Goal: Transaction & Acquisition: Purchase product/service

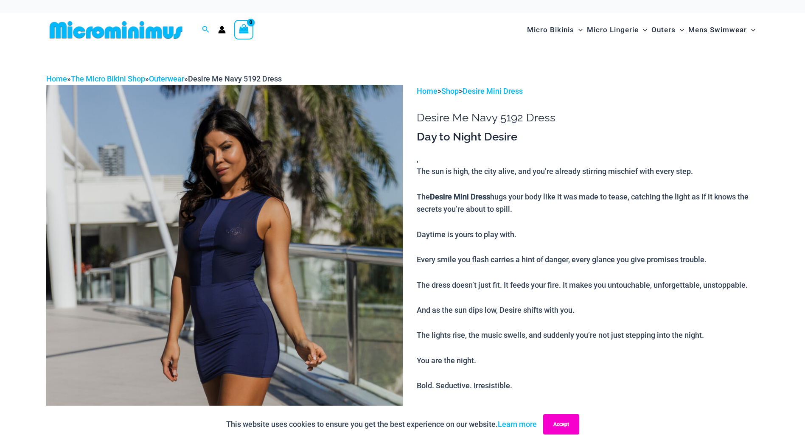
click at [567, 428] on button "Accept" at bounding box center [561, 424] width 36 height 20
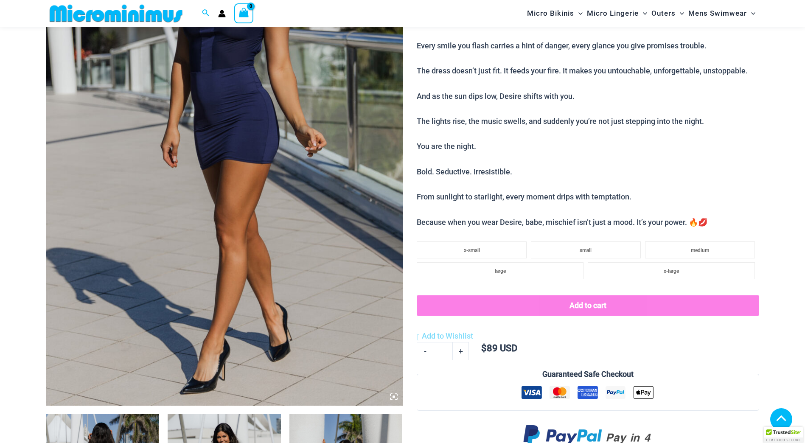
scroll to position [289, 0]
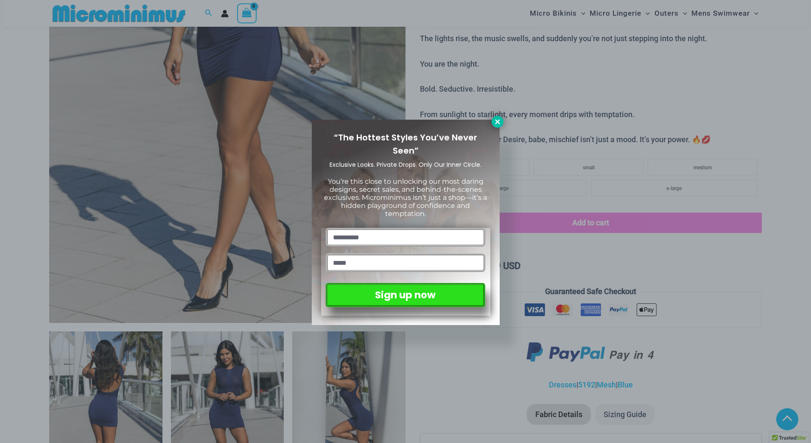
click at [493, 122] on button at bounding box center [498, 122] width 12 height 12
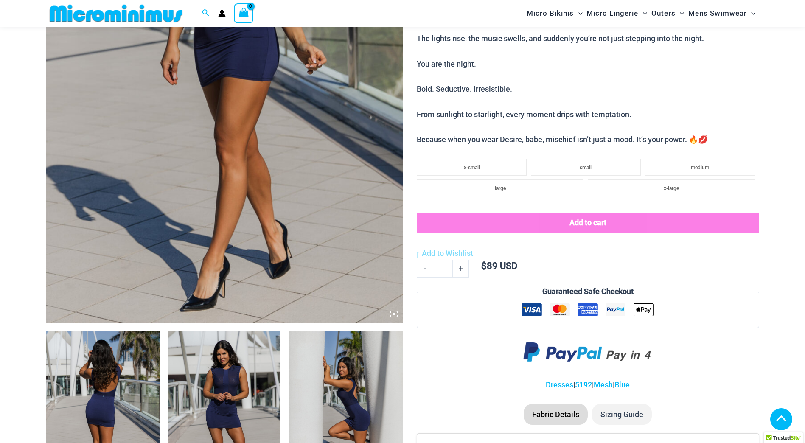
click at [211, 395] on img at bounding box center [224, 416] width 113 height 170
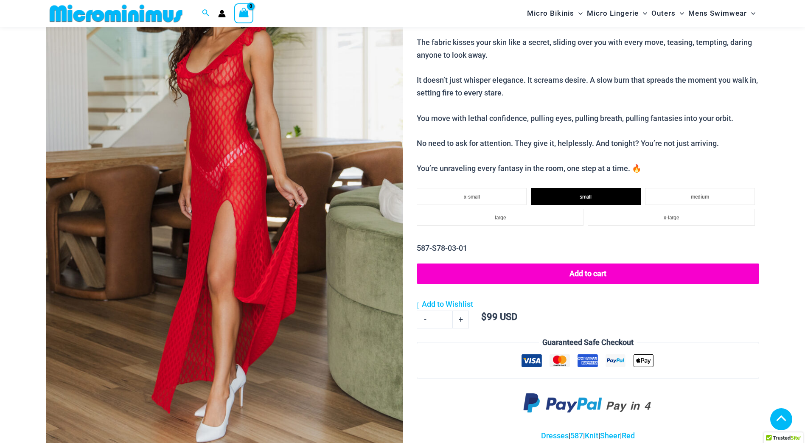
scroll to position [163, 0]
